Goal: Use online tool/utility: Utilize a website feature to perform a specific function

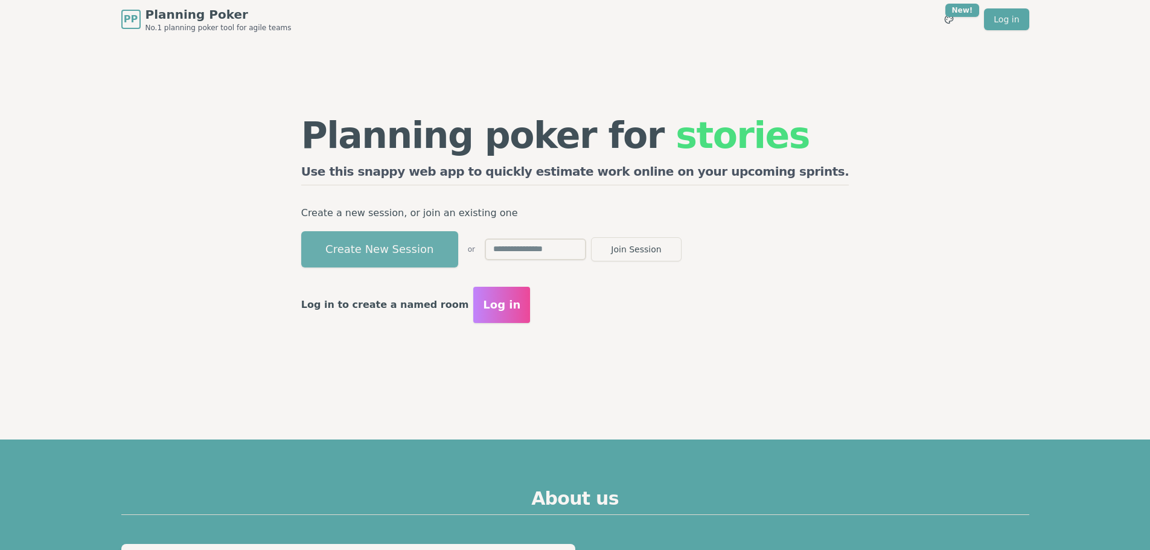
click at [414, 243] on button "Create New Session" at bounding box center [379, 249] width 157 height 36
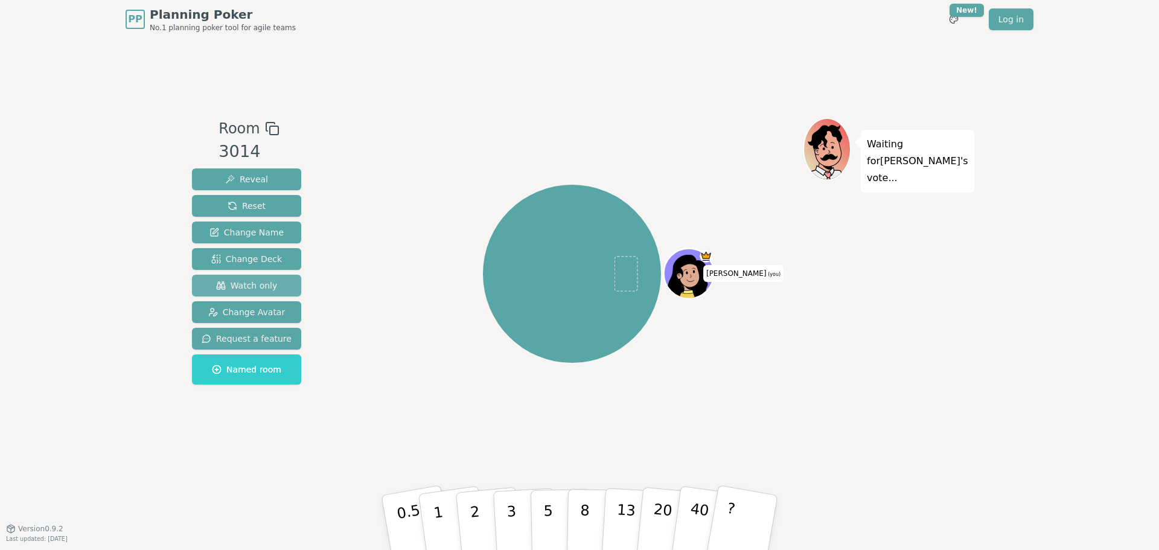
click at [258, 287] on span "Watch only" at bounding box center [247, 286] width 62 height 12
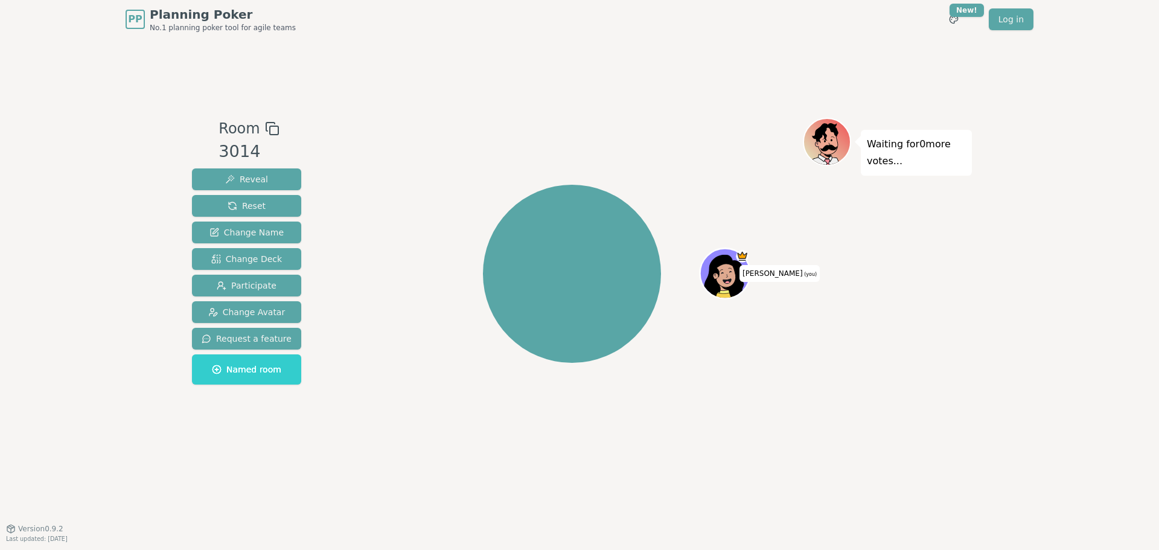
drag, startPoint x: 262, startPoint y: 132, endPoint x: 259, endPoint y: 142, distance: 10.7
click at [265, 132] on icon at bounding box center [272, 128] width 14 height 14
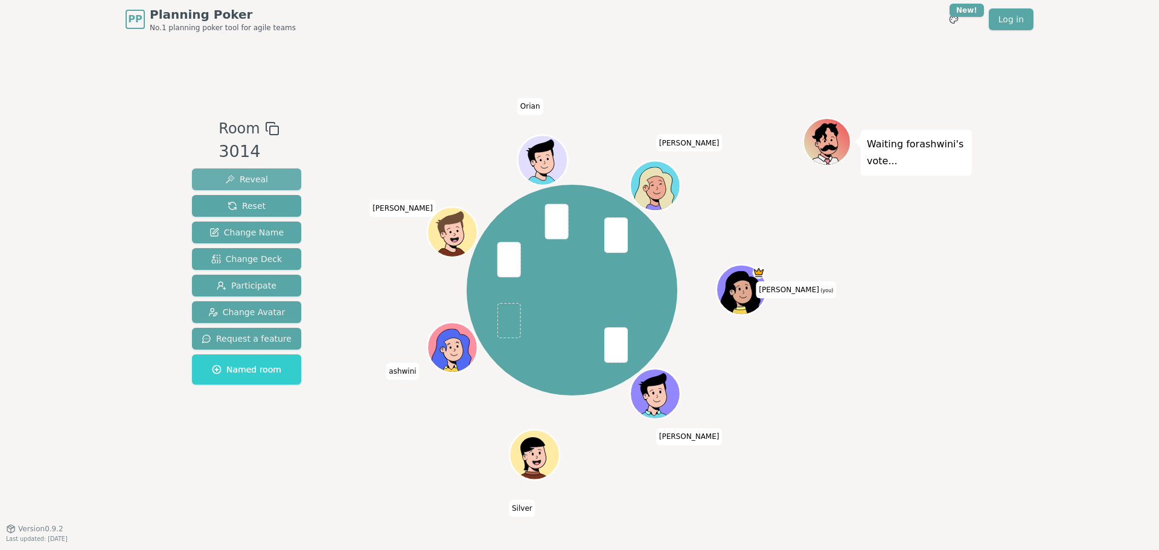
click at [237, 181] on span "Reveal" at bounding box center [246, 179] width 43 height 12
click at [258, 183] on span "Reveal" at bounding box center [246, 179] width 43 height 12
